Goal: Task Accomplishment & Management: Use online tool/utility

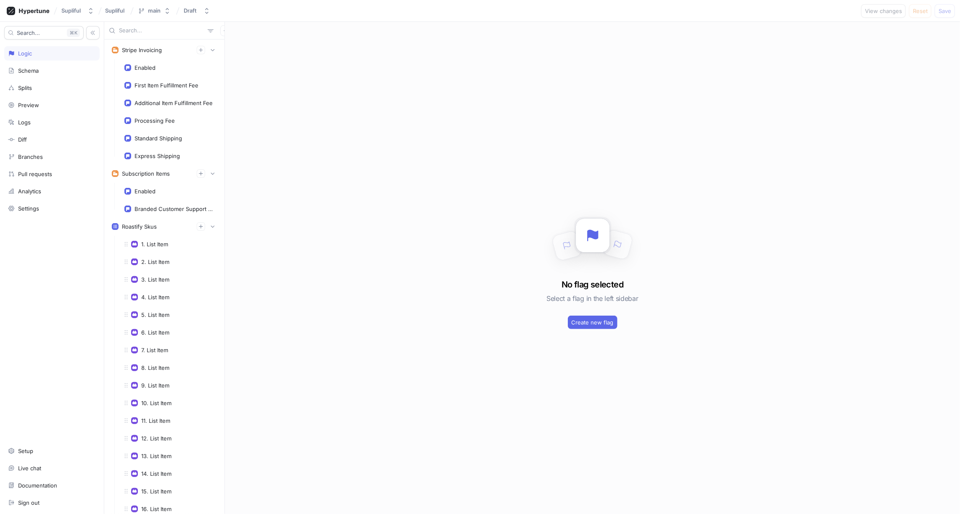
click at [133, 30] on input "text" at bounding box center [161, 30] width 85 height 8
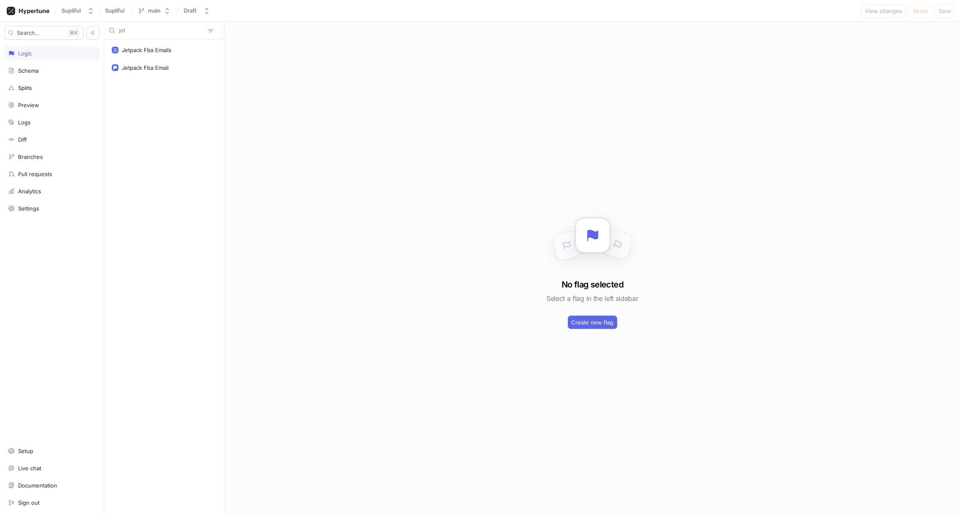
type input "jet"
click at [161, 68] on div "Jetpack Fba Email" at bounding box center [145, 67] width 47 height 7
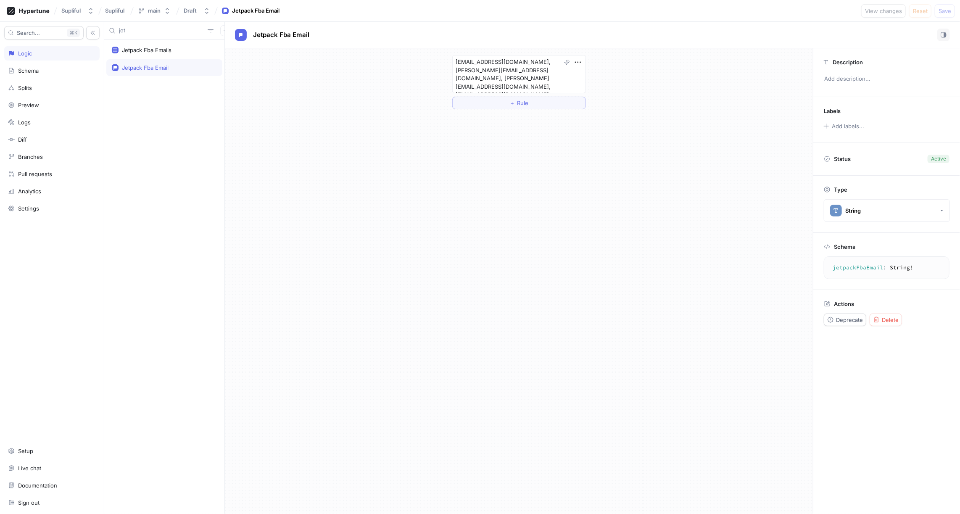
click at [844, 268] on textarea "jetpackFbaEmail: String!" at bounding box center [886, 267] width 118 height 15
click at [182, 69] on div "Jetpack Fba Email" at bounding box center [164, 67] width 105 height 7
click at [884, 317] on span "Delete" at bounding box center [889, 319] width 17 height 5
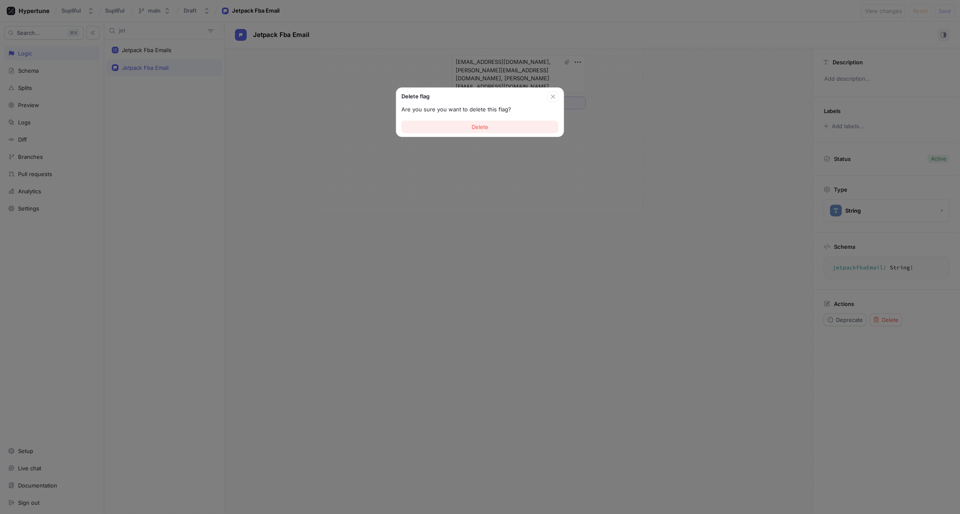
click at [491, 129] on button "Delete" at bounding box center [479, 127] width 157 height 13
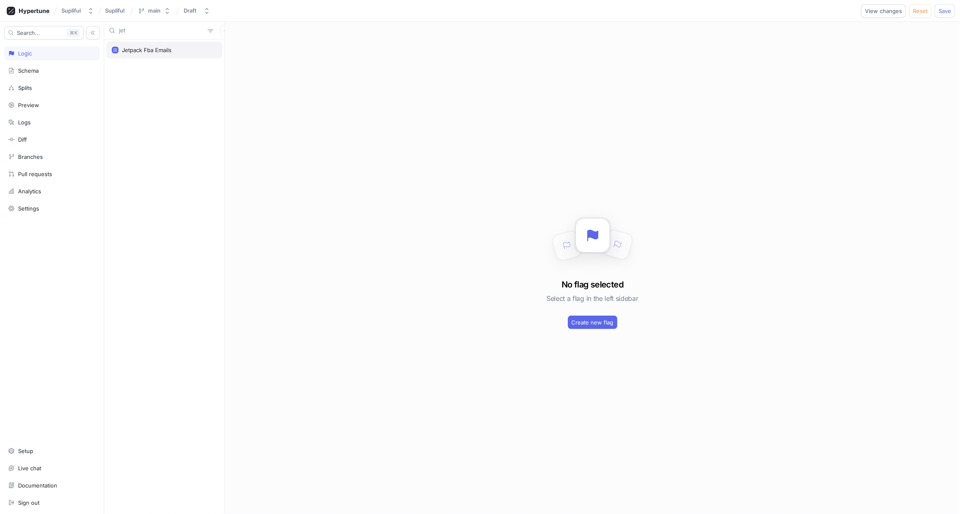
click at [162, 51] on div "Jetpack Fba Emails" at bounding box center [147, 50] width 50 height 7
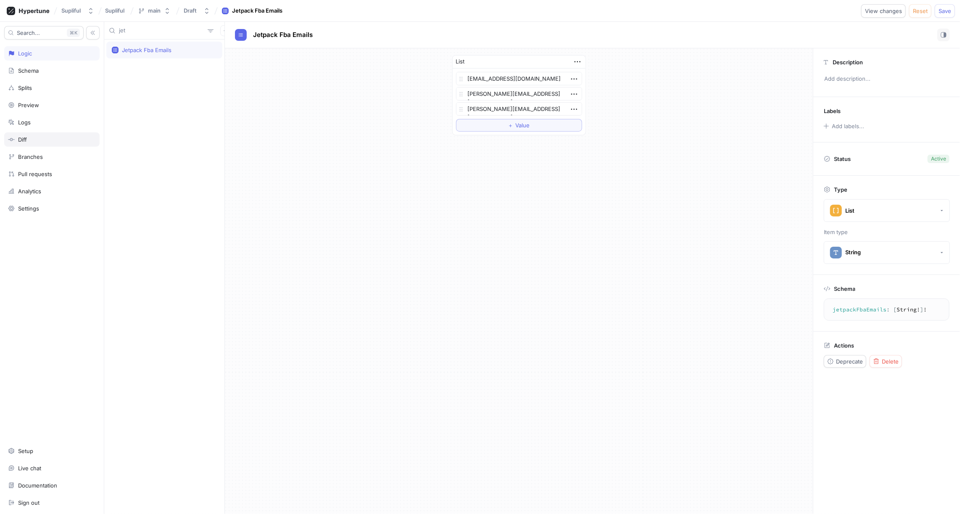
click at [35, 136] on div "Diff" at bounding box center [52, 139] width 88 height 7
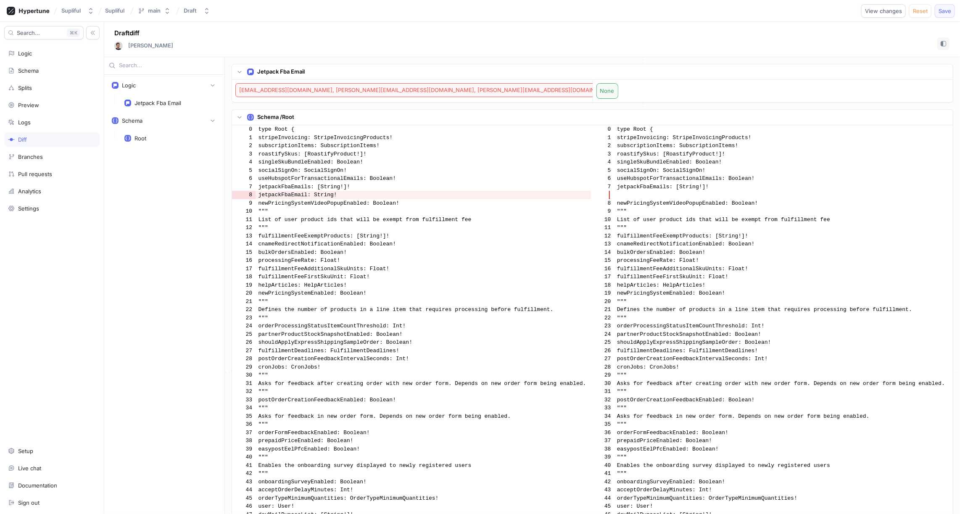
click at [945, 11] on span "Save" at bounding box center [944, 10] width 13 height 5
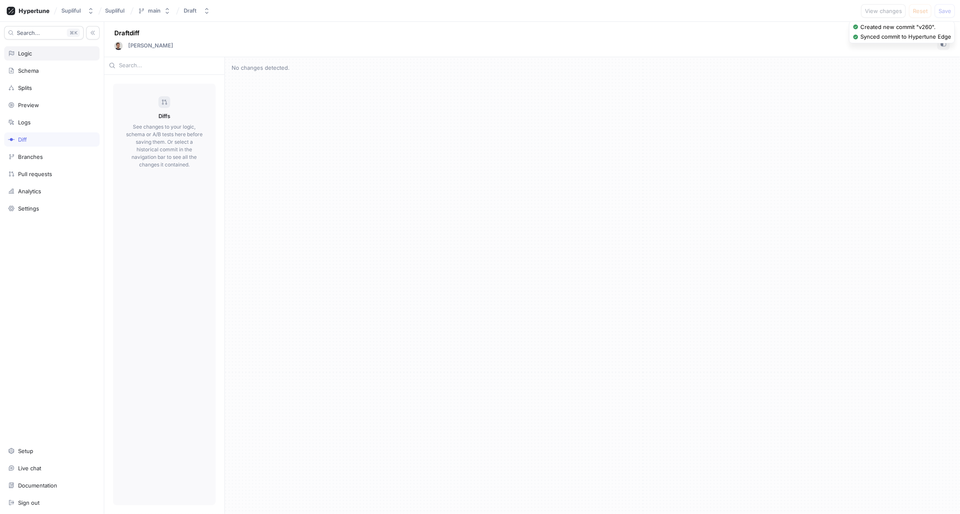
click at [42, 53] on div "Logic" at bounding box center [52, 53] width 88 height 7
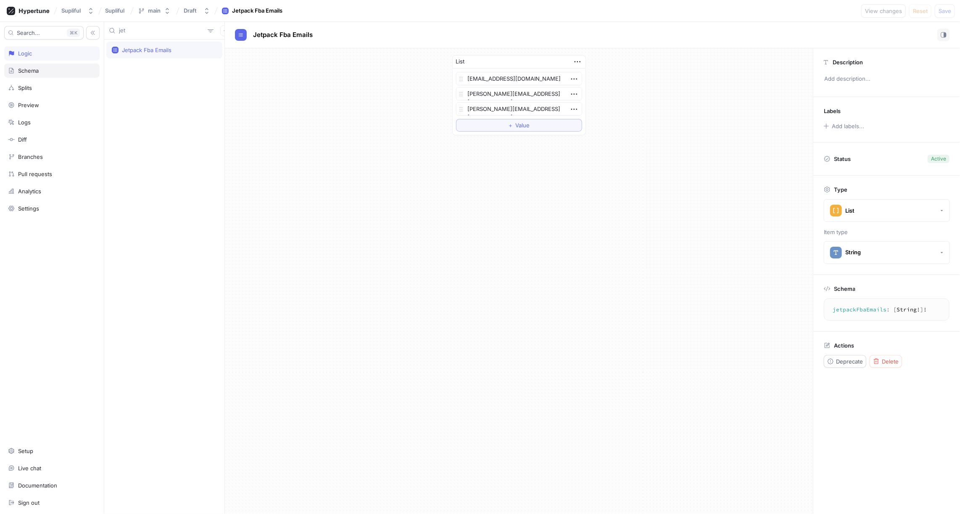
click at [42, 68] on div "Schema" at bounding box center [52, 70] width 88 height 7
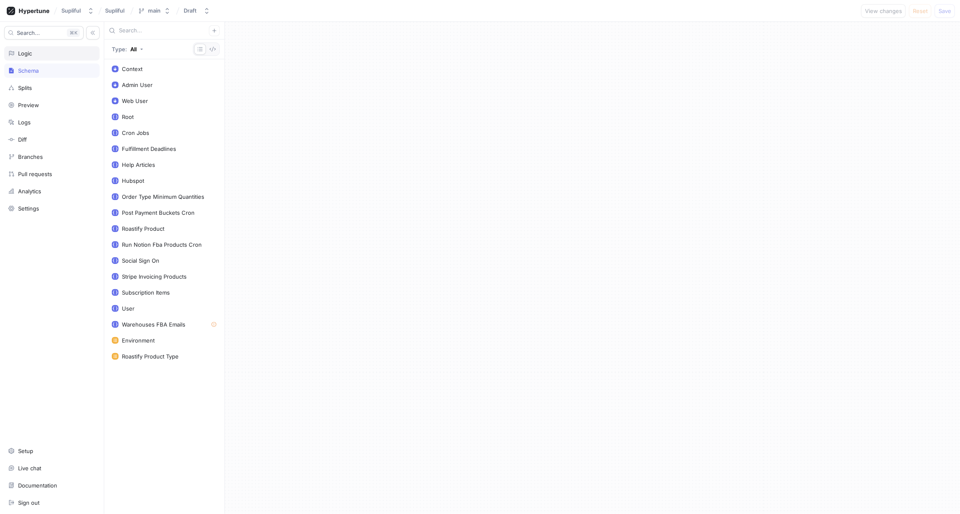
click at [37, 52] on div "Logic" at bounding box center [52, 53] width 88 height 7
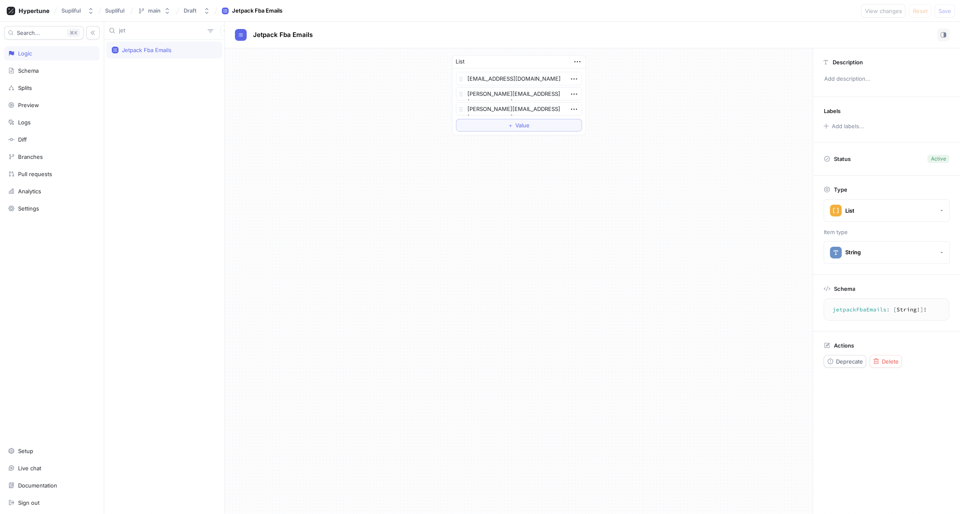
click at [150, 48] on div "Jetpack Fba Emails" at bounding box center [147, 50] width 50 height 7
click at [860, 307] on textarea "jetpackFbaEmails: [String!]!" at bounding box center [886, 309] width 118 height 15
type textarea "x"
